Goal: Register for event/course: Sign up to attend an event or enroll in a course

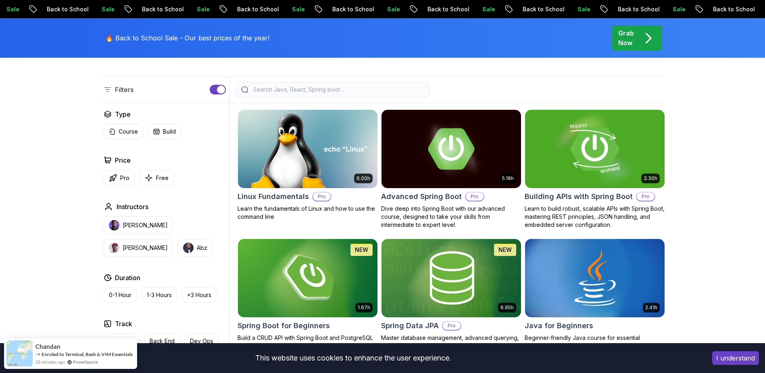
scroll to position [363, 0]
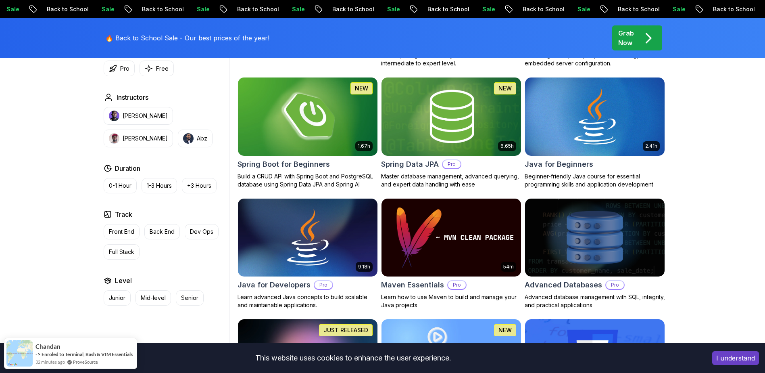
click at [304, 118] on img at bounding box center [307, 116] width 146 height 82
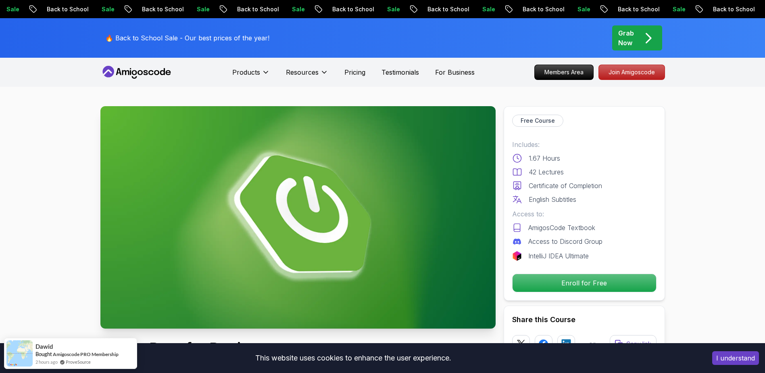
scroll to position [121, 0]
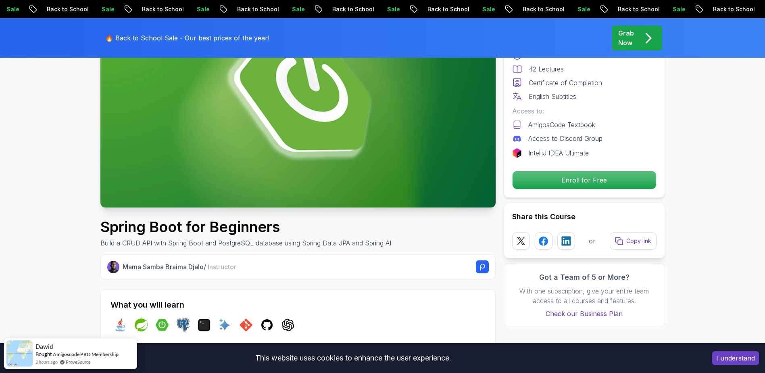
click at [323, 133] on img at bounding box center [297, 96] width 395 height 222
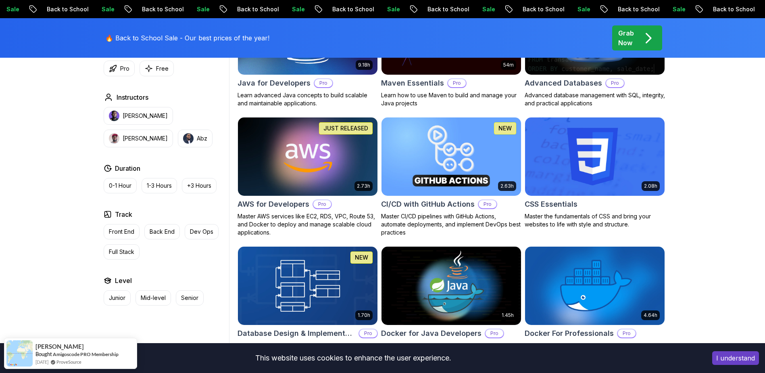
scroll to position [645, 0]
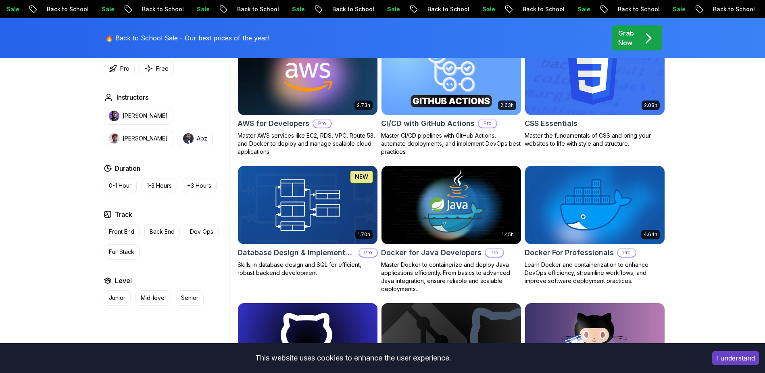
drag, startPoint x: 498, startPoint y: 108, endPoint x: 495, endPoint y: 117, distance: 9.3
drag, startPoint x: 495, startPoint y: 117, endPoint x: 39, endPoint y: 125, distance: 455.7
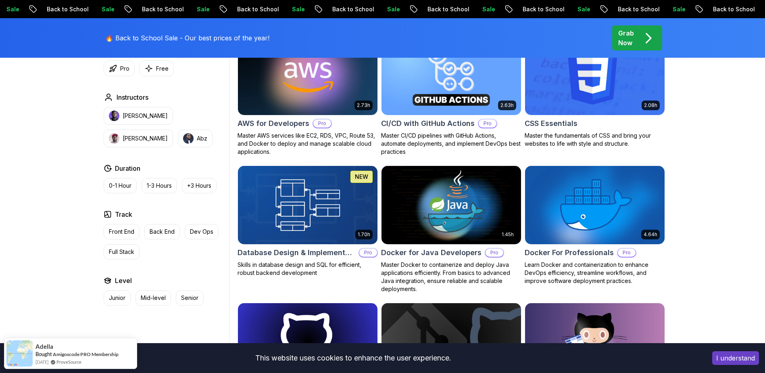
drag, startPoint x: 39, startPoint y: 125, endPoint x: 261, endPoint y: 124, distance: 221.7
drag, startPoint x: 261, startPoint y: 124, endPoint x: 227, endPoint y: 124, distance: 33.5
drag, startPoint x: 227, startPoint y: 124, endPoint x: 144, endPoint y: 115, distance: 84.0
drag, startPoint x: 144, startPoint y: 115, endPoint x: 119, endPoint y: 112, distance: 25.2
drag, startPoint x: 119, startPoint y: 112, endPoint x: 79, endPoint y: 104, distance: 40.8
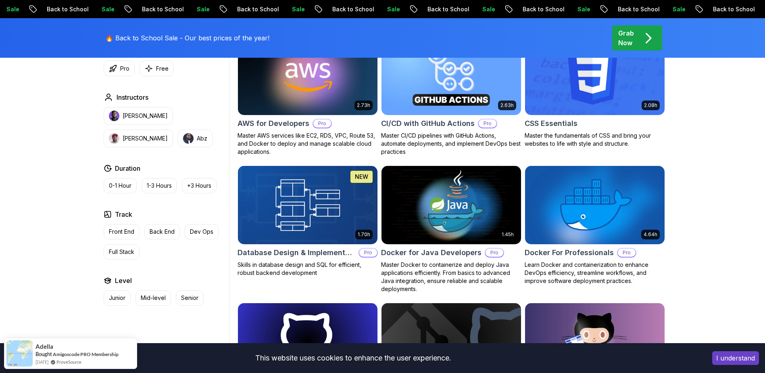
drag, startPoint x: 79, startPoint y: 104, endPoint x: 46, endPoint y: 106, distance: 32.8
drag, startPoint x: 46, startPoint y: 106, endPoint x: 30, endPoint y: 105, distance: 16.6
drag, startPoint x: 30, startPoint y: 105, endPoint x: 16, endPoint y: 103, distance: 14.3
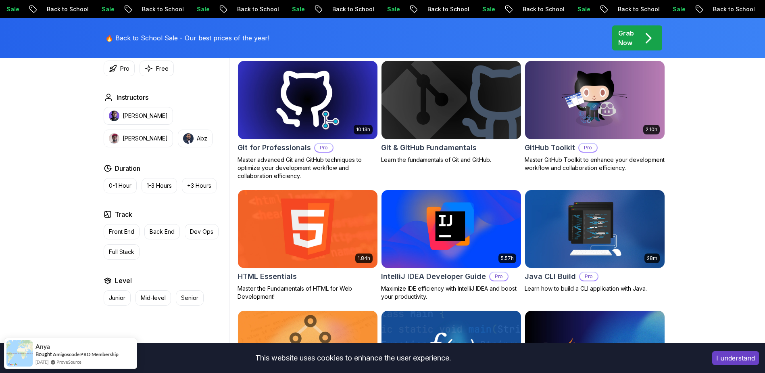
scroll to position [1129, 0]
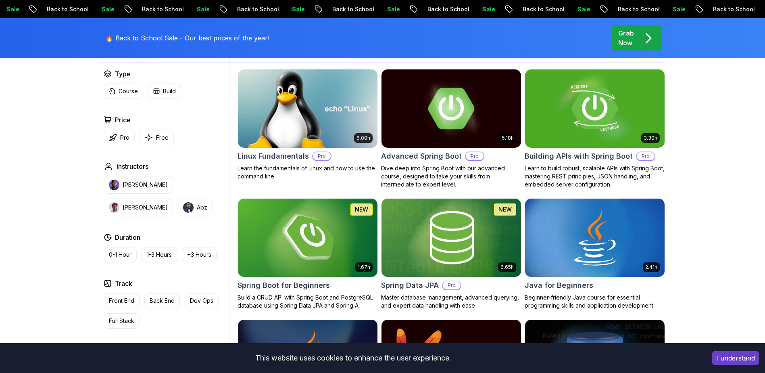
scroll to position [242, 0]
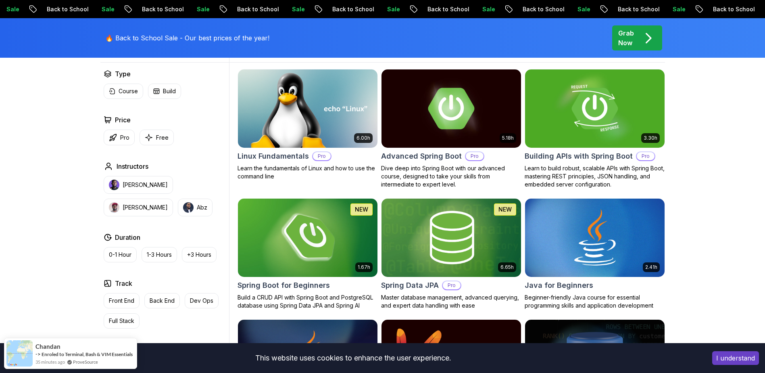
click at [341, 253] on img at bounding box center [307, 237] width 146 height 82
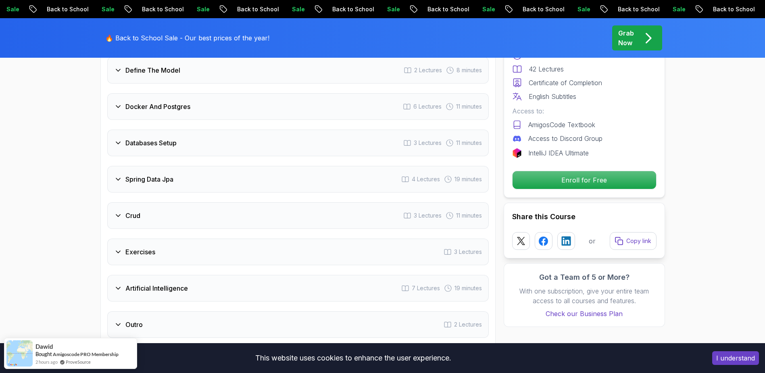
scroll to position [1330, 0]
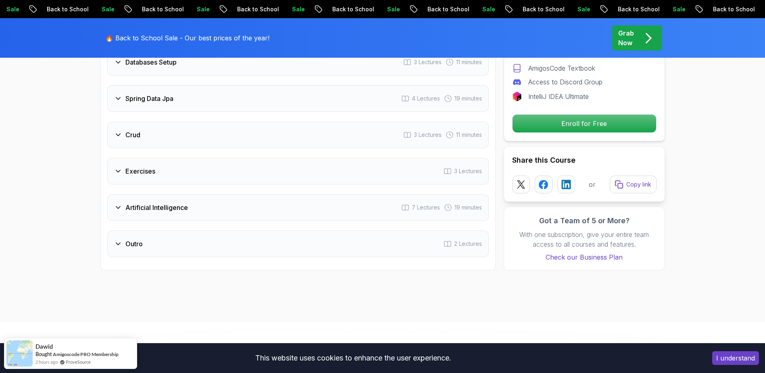
click at [201, 164] on div "Exercises 3 Lectures" at bounding box center [297, 171] width 381 height 27
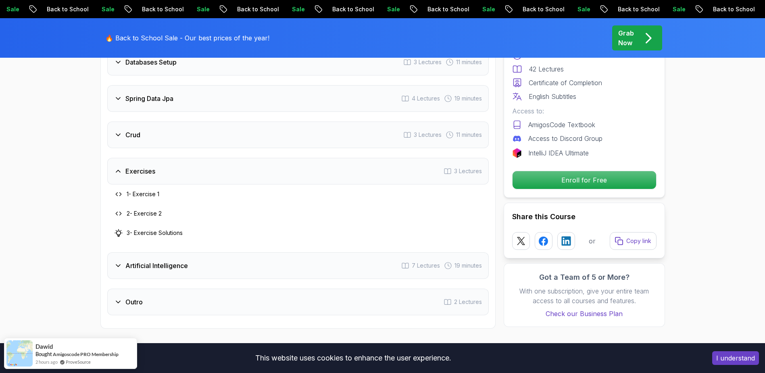
drag, startPoint x: 286, startPoint y: 157, endPoint x: 133, endPoint y: 157, distance: 153.2
drag, startPoint x: 133, startPoint y: 157, endPoint x: 90, endPoint y: 148, distance: 43.6
drag, startPoint x: 90, startPoint y: 148, endPoint x: 51, endPoint y: 144, distance: 39.4
drag, startPoint x: 50, startPoint y: 143, endPoint x: 10, endPoint y: 133, distance: 40.8
drag, startPoint x: 10, startPoint y: 133, endPoint x: -2, endPoint y: 127, distance: 13.7
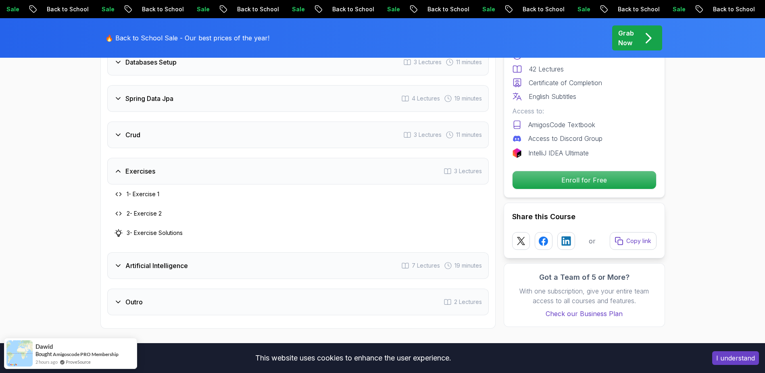
drag, startPoint x: -2, startPoint y: 125, endPoint x: -2, endPoint y: 120, distance: 4.4
drag, startPoint x: -2, startPoint y: 120, endPoint x: -2, endPoint y: 108, distance: 12.1
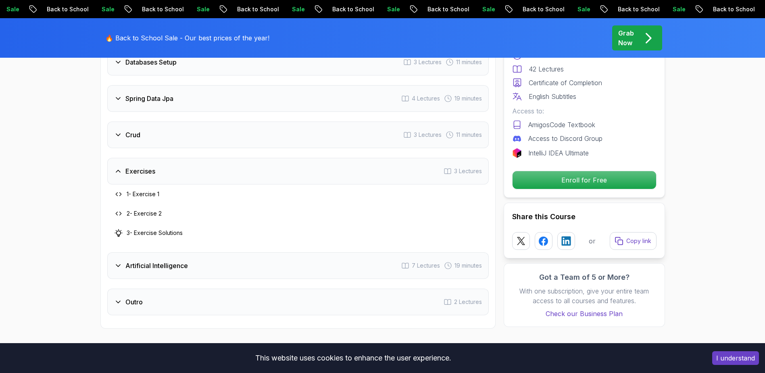
drag, startPoint x: -2, startPoint y: 108, endPoint x: -2, endPoint y: 91, distance: 16.9
drag, startPoint x: -2, startPoint y: 91, endPoint x: -2, endPoint y: 75, distance: 16.5
drag, startPoint x: -2, startPoint y: 75, endPoint x: 0, endPoint y: 60, distance: 14.2
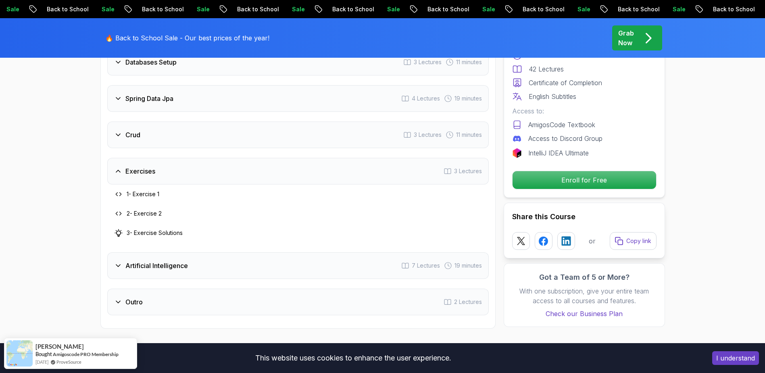
click at [144, 190] on h3 "1 - Exercise 1" at bounding box center [143, 194] width 33 height 8
click at [119, 191] on icon at bounding box center [118, 194] width 6 height 6
click at [145, 209] on h3 "2 - Exercise 2" at bounding box center [144, 213] width 35 height 8
click at [117, 229] on icon at bounding box center [119, 233] width 8 height 8
click at [162, 162] on div "Exercises 3 Lectures" at bounding box center [297, 171] width 381 height 27
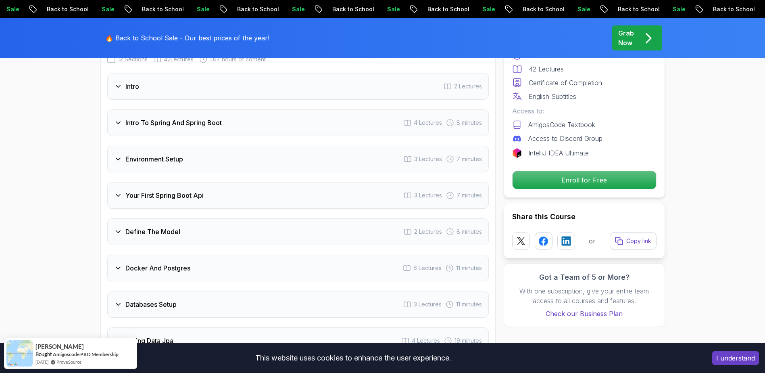
scroll to position [1010, 0]
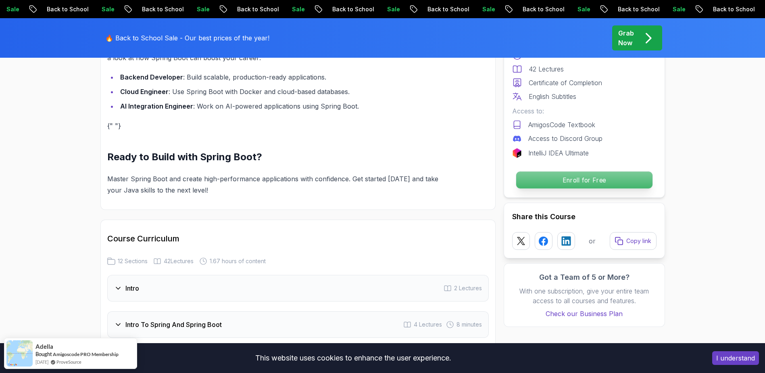
click at [558, 181] on p "Enroll for Free" at bounding box center [584, 179] width 136 height 17
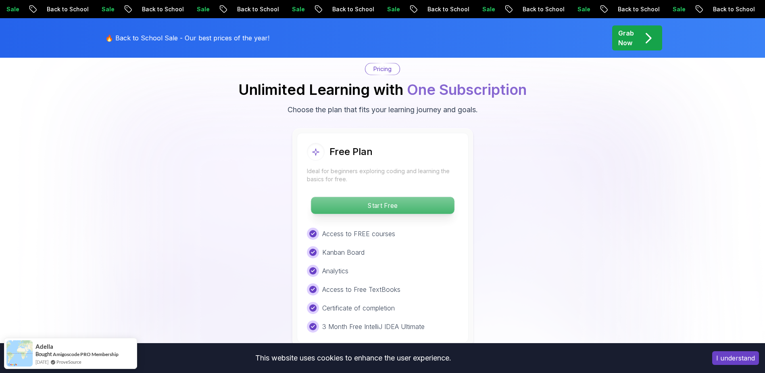
scroll to position [1683, 0]
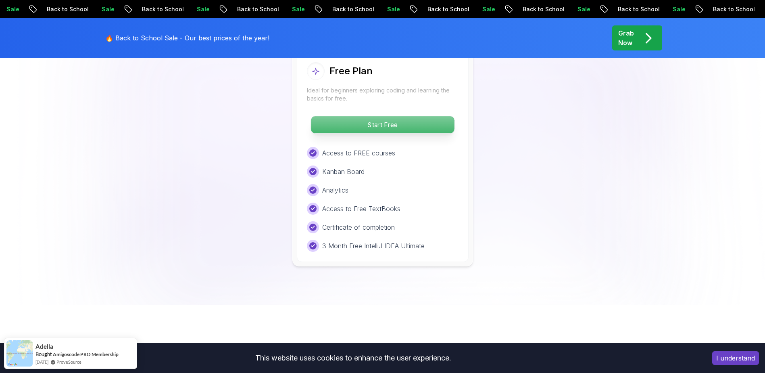
click at [393, 118] on p "Start Free" at bounding box center [382, 124] width 143 height 17
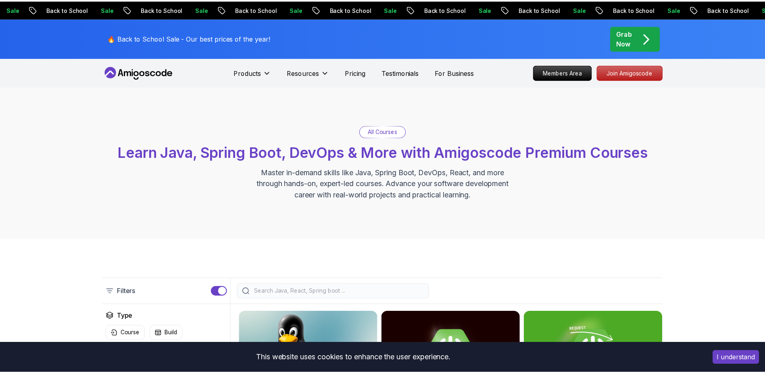
scroll to position [242, 0]
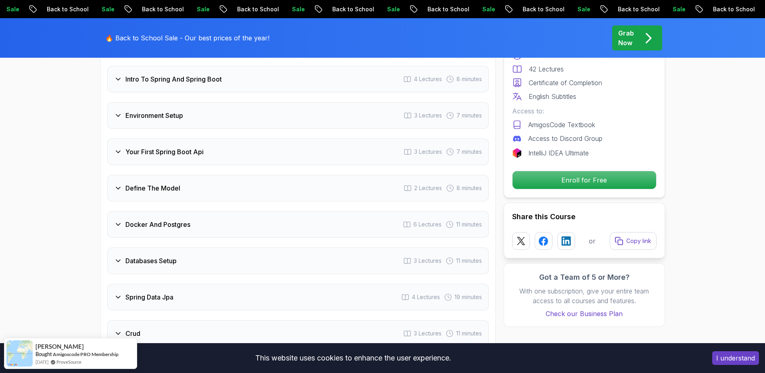
scroll to position [1334, 0]
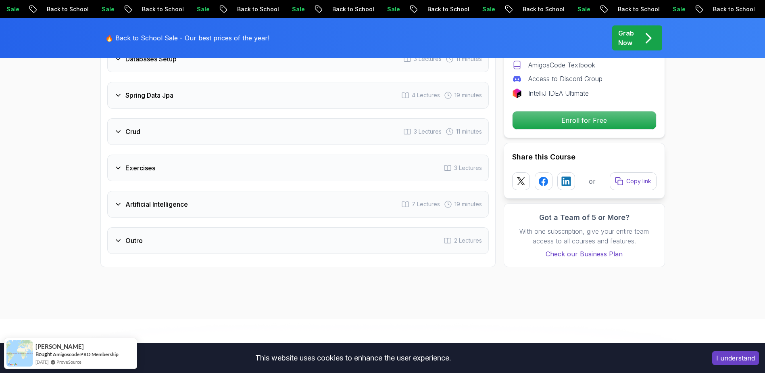
click at [144, 199] on h3 "Artificial Intelligence" at bounding box center [156, 204] width 62 height 10
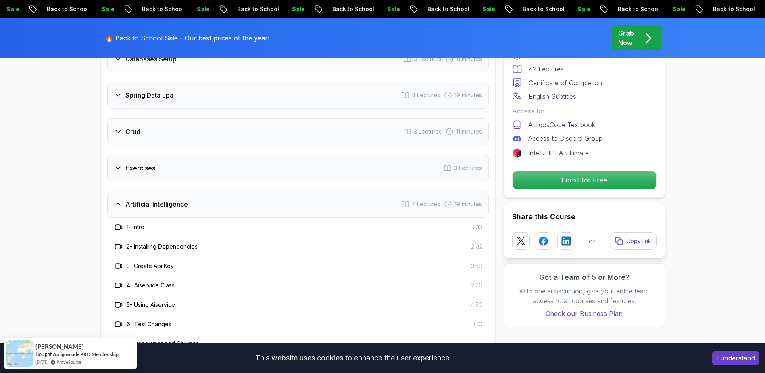
click at [139, 199] on h3 "Artificial Intelligence" at bounding box center [156, 204] width 62 height 10
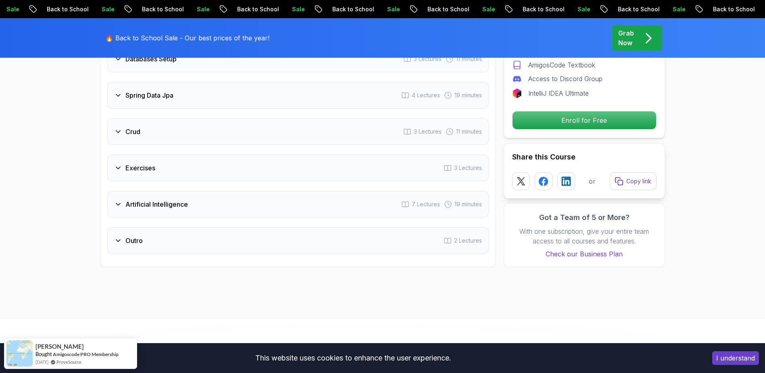
drag, startPoint x: 144, startPoint y: 156, endPoint x: 117, endPoint y: 197, distance: 49.1
click at [117, 199] on div "Artificial Intelligence" at bounding box center [151, 204] width 74 height 10
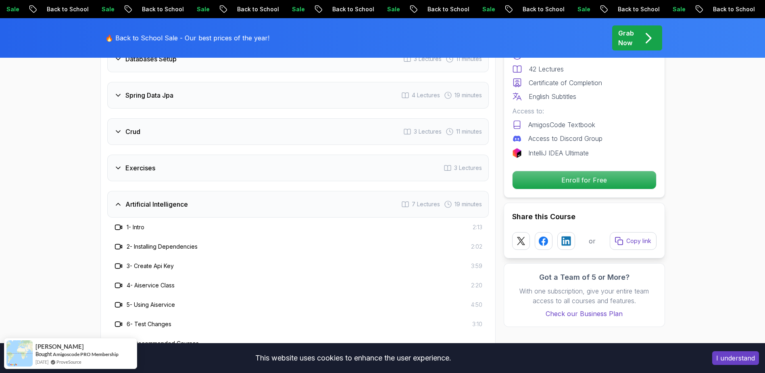
scroll to position [1376, 0]
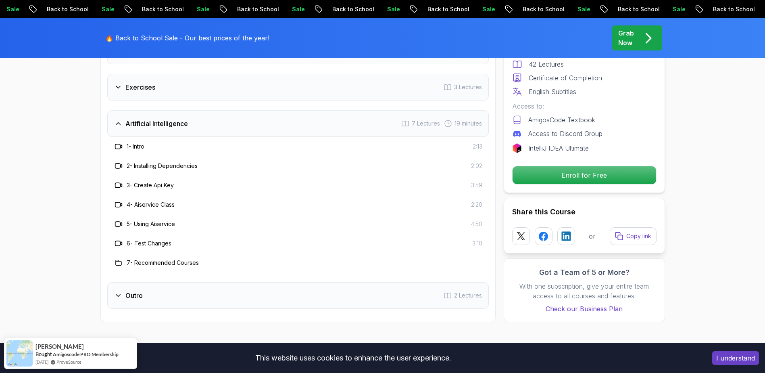
click at [154, 119] on h3 "Artificial Intelligence" at bounding box center [156, 124] width 62 height 10
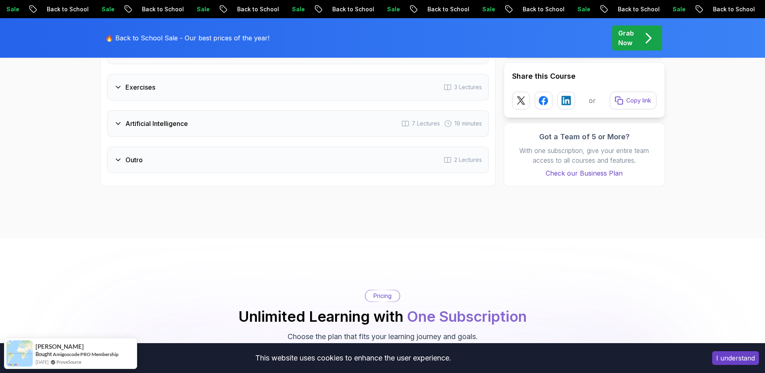
click at [141, 159] on div "Outro 2 Lectures" at bounding box center [297, 159] width 381 height 27
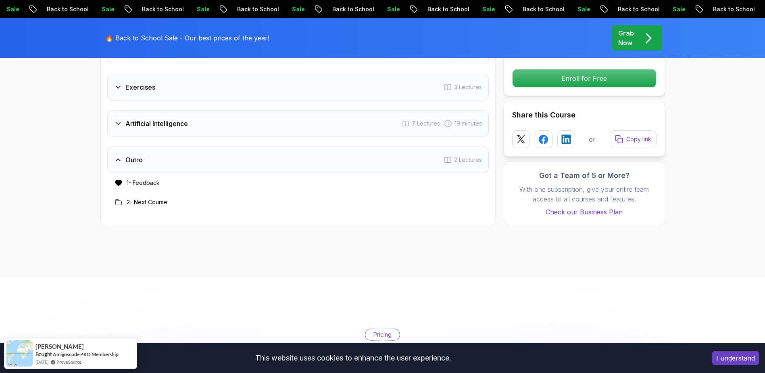
click at [119, 154] on div "Outro 2 Lectures" at bounding box center [297, 159] width 381 height 27
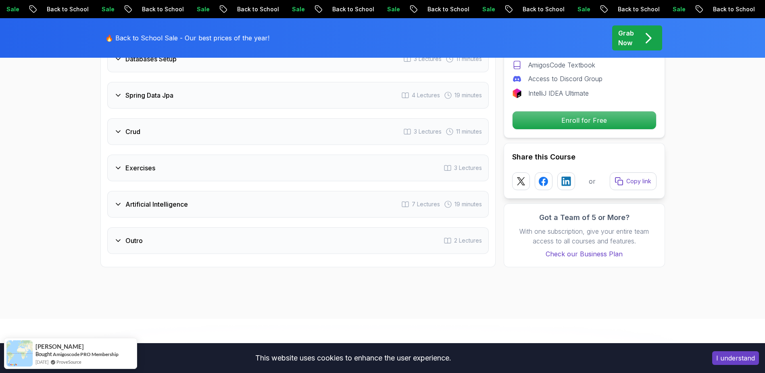
scroll to position [1255, 0]
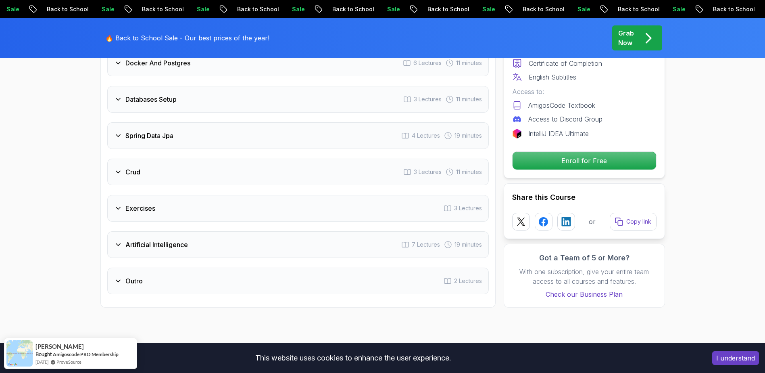
click at [137, 203] on h3 "Exercises" at bounding box center [140, 208] width 30 height 10
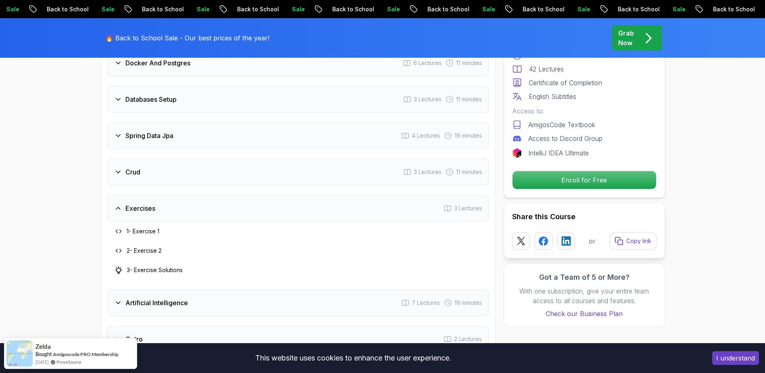
click at [137, 203] on h3 "Exercises" at bounding box center [140, 208] width 30 height 10
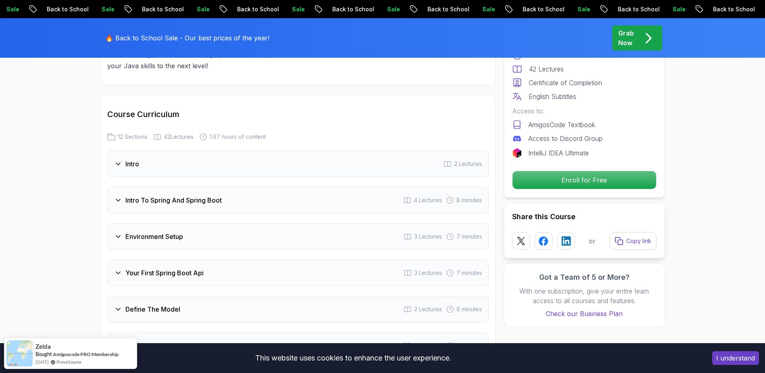
scroll to position [771, 0]
